Goal: Find specific page/section: Find specific page/section

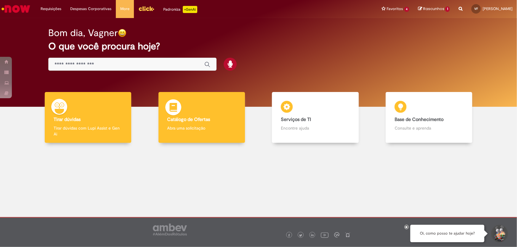
click at [190, 124] on div "Catálogo de Ofertas Catálogo de Ofertas Abra uma solicitação" at bounding box center [201, 117] width 86 height 51
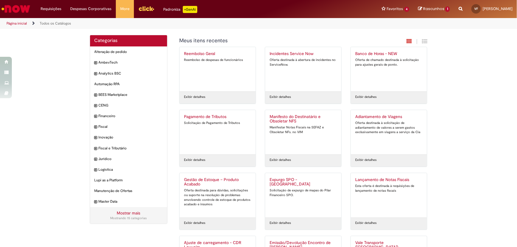
drag, startPoint x: 16, startPoint y: 11, endPoint x: 15, endPoint y: 18, distance: 7.5
click at [16, 11] on img "Ir para a Homepage" at bounding box center [16, 9] width 31 height 12
